Goal: Obtain resource: Obtain resource

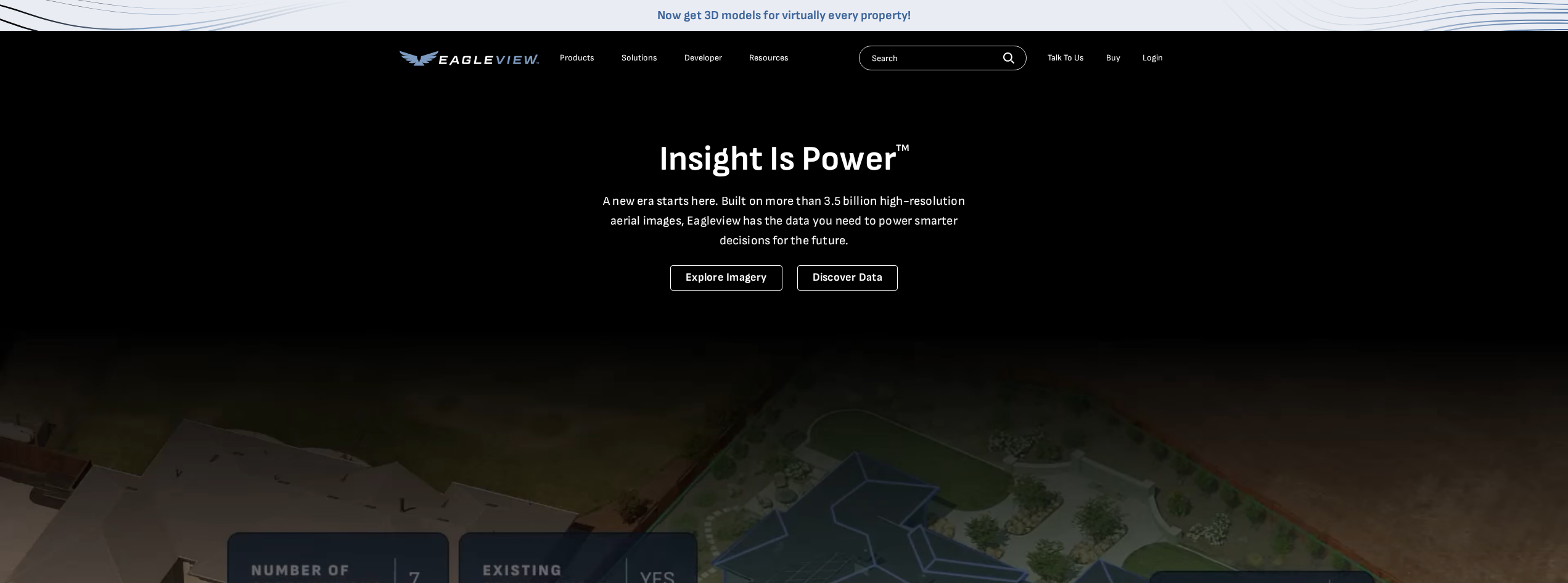
click at [1118, 57] on link "Buy" at bounding box center [1113, 57] width 14 height 11
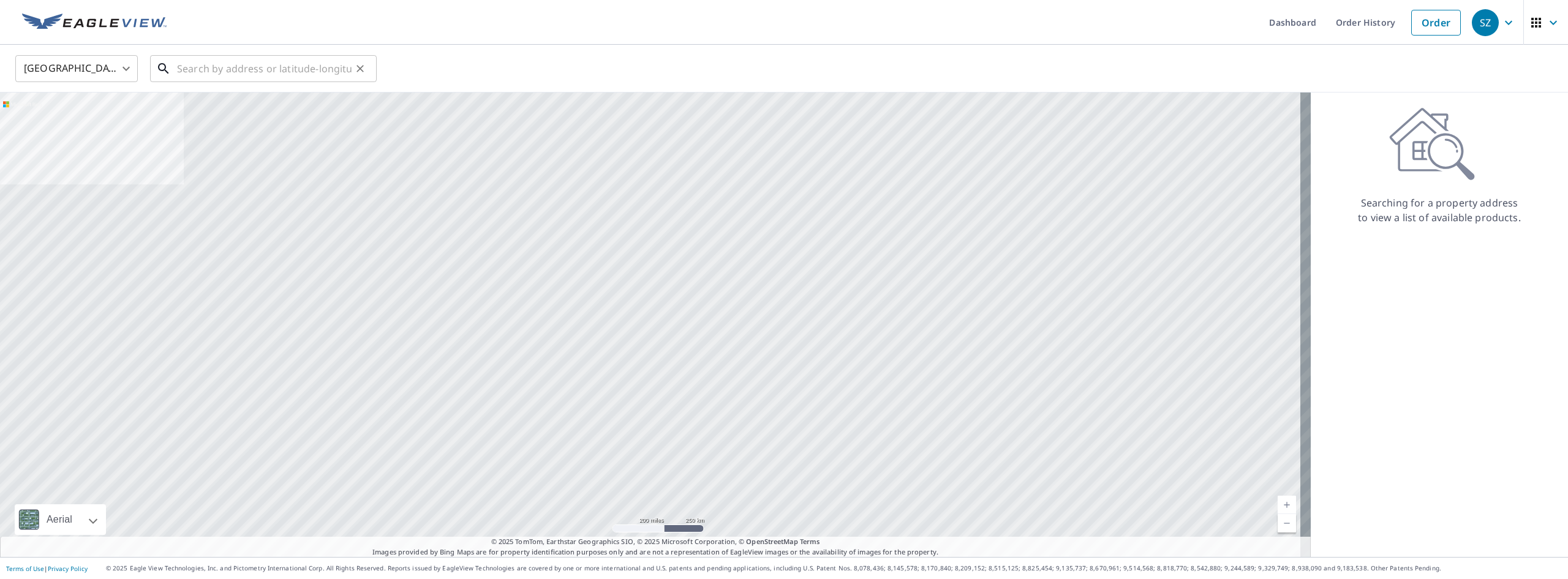
click at [346, 72] on input "text" at bounding box center [264, 69] width 175 height 35
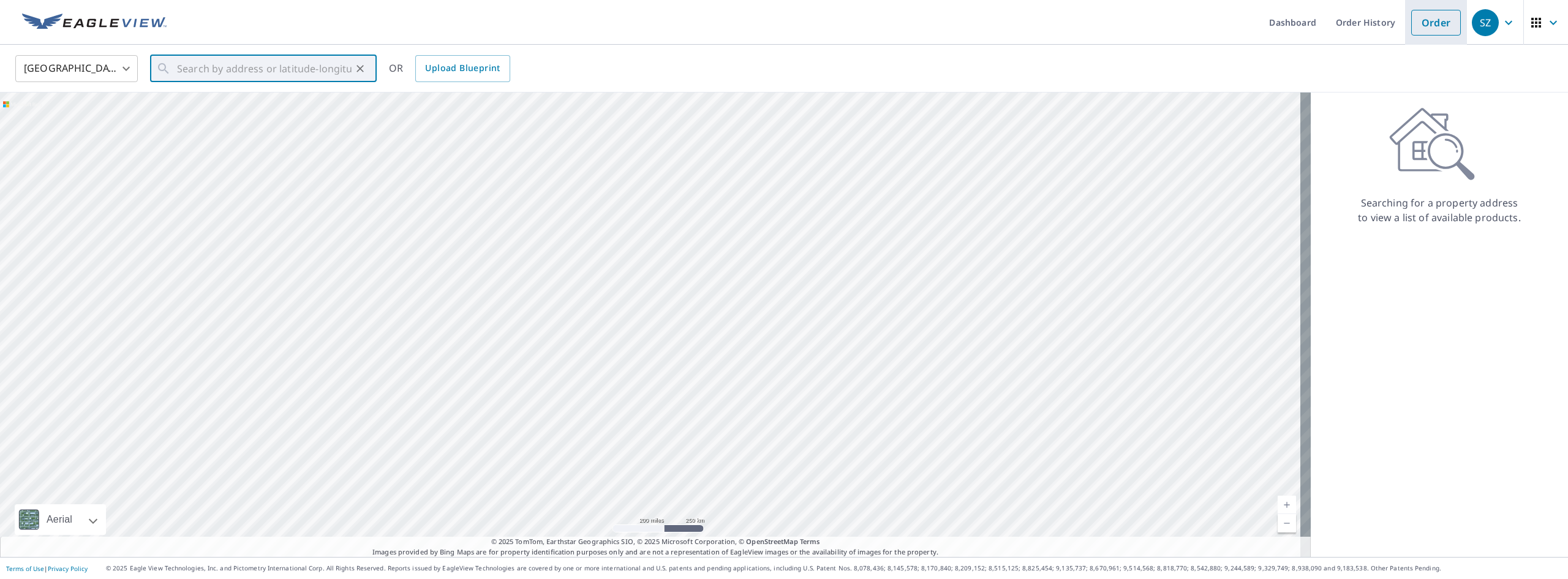
click at [1419, 26] on link "Order" at bounding box center [1436, 23] width 50 height 26
click at [288, 65] on input "text" at bounding box center [264, 69] width 175 height 35
click at [220, 109] on span "[STREET_ADDRESS]" at bounding box center [271, 103] width 193 height 15
type input "[STREET_ADDRESS][PERSON_NAME]"
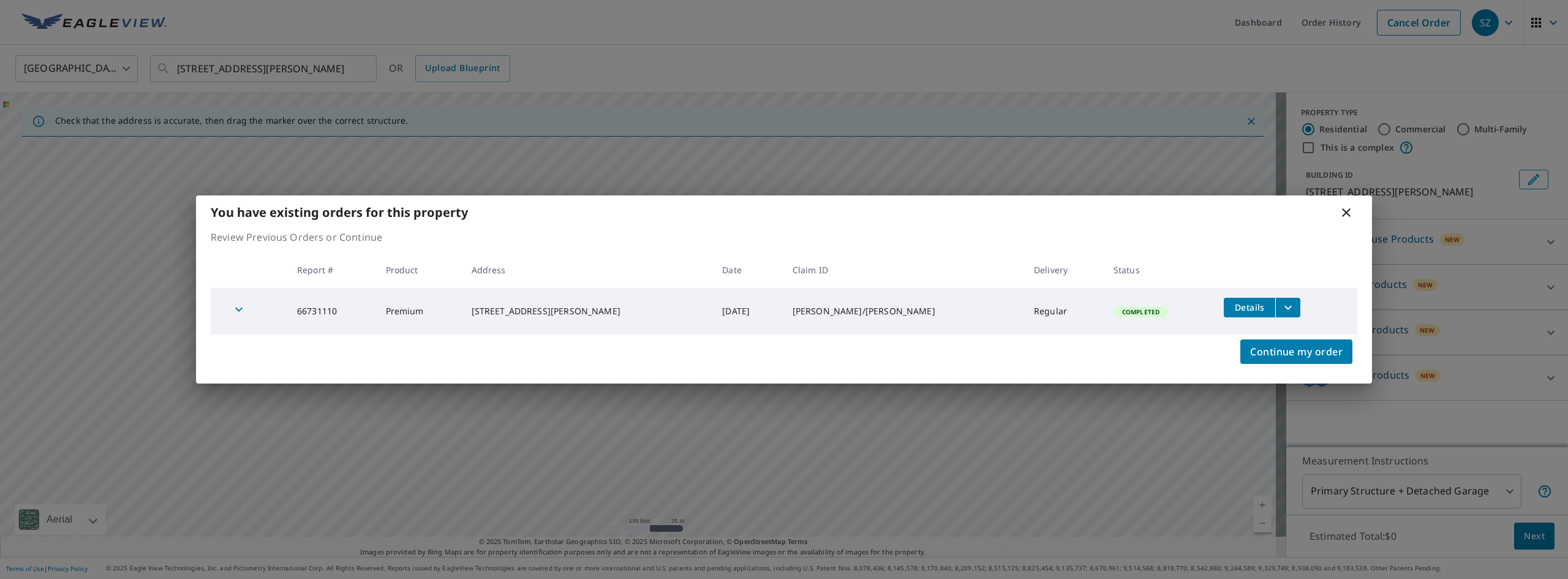
click at [1281, 300] on icon "filesDropdownBtn-66731110" at bounding box center [1288, 307] width 15 height 15
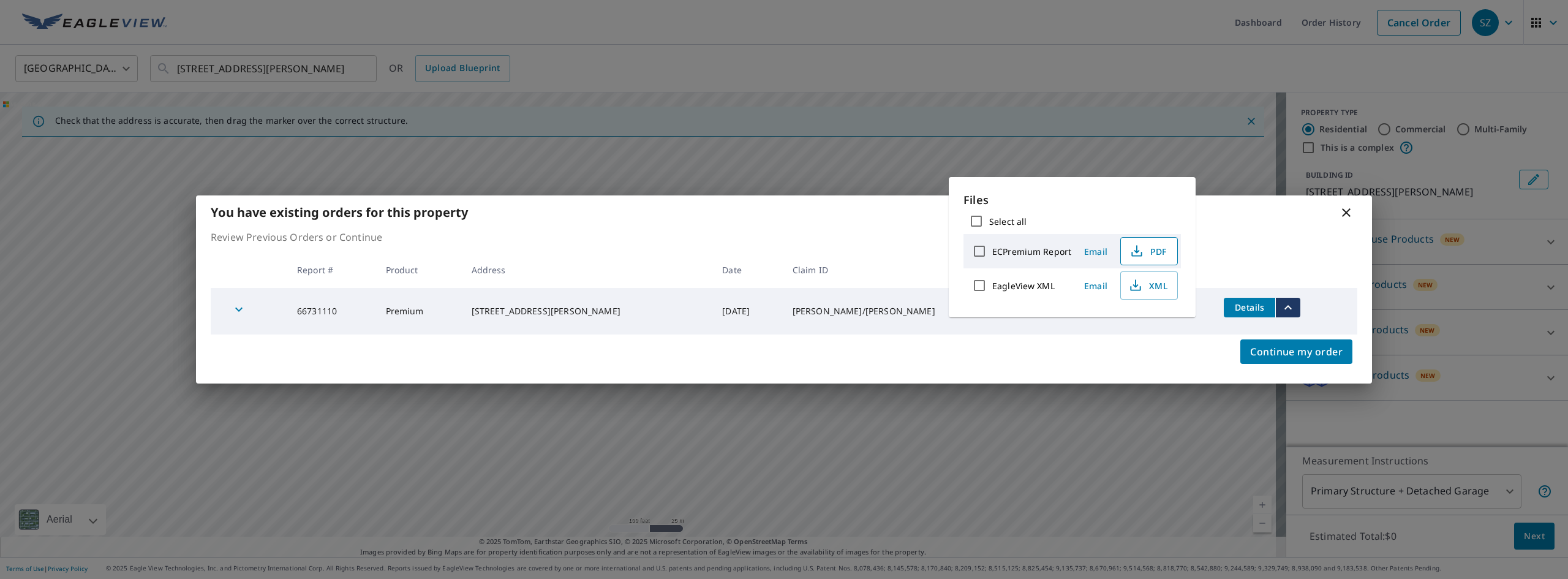
click at [1147, 251] on span "PDF" at bounding box center [1147, 250] width 39 height 15
